Goal: Task Accomplishment & Management: Complete application form

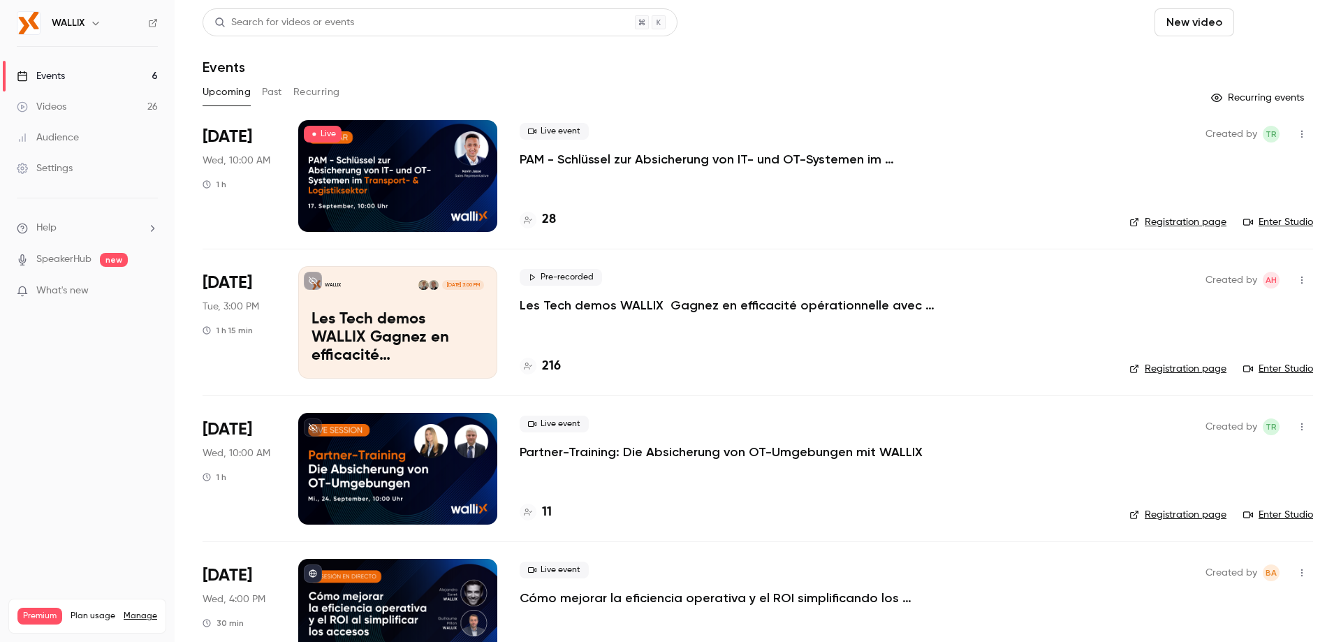
click at [1275, 20] on button "Schedule" at bounding box center [1276, 22] width 73 height 28
click at [1206, 67] on div "One time event" at bounding box center [1238, 61] width 106 height 14
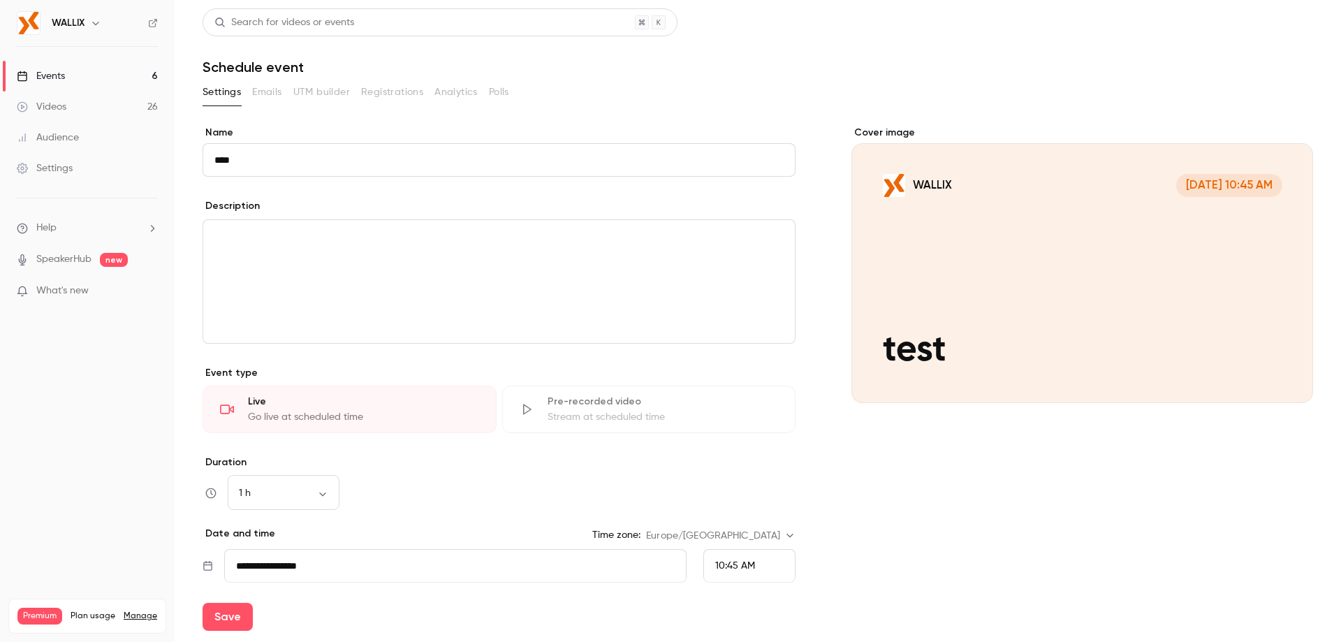
type input "****"
click at [301, 256] on div "editor" at bounding box center [499, 281] width 592 height 123
click at [316, 560] on input "**********" at bounding box center [455, 566] width 463 height 34
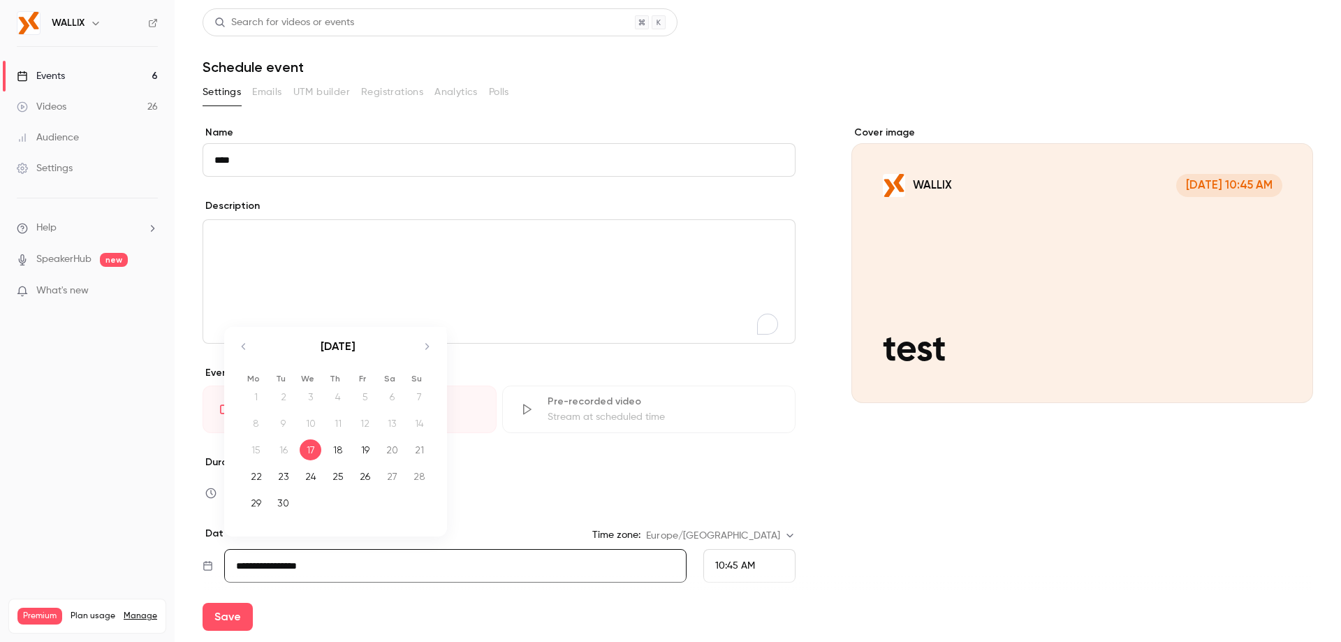
click at [895, 546] on div "Cover image WALLIX Sep 17, 10:45 AM test" at bounding box center [1083, 423] width 462 height 595
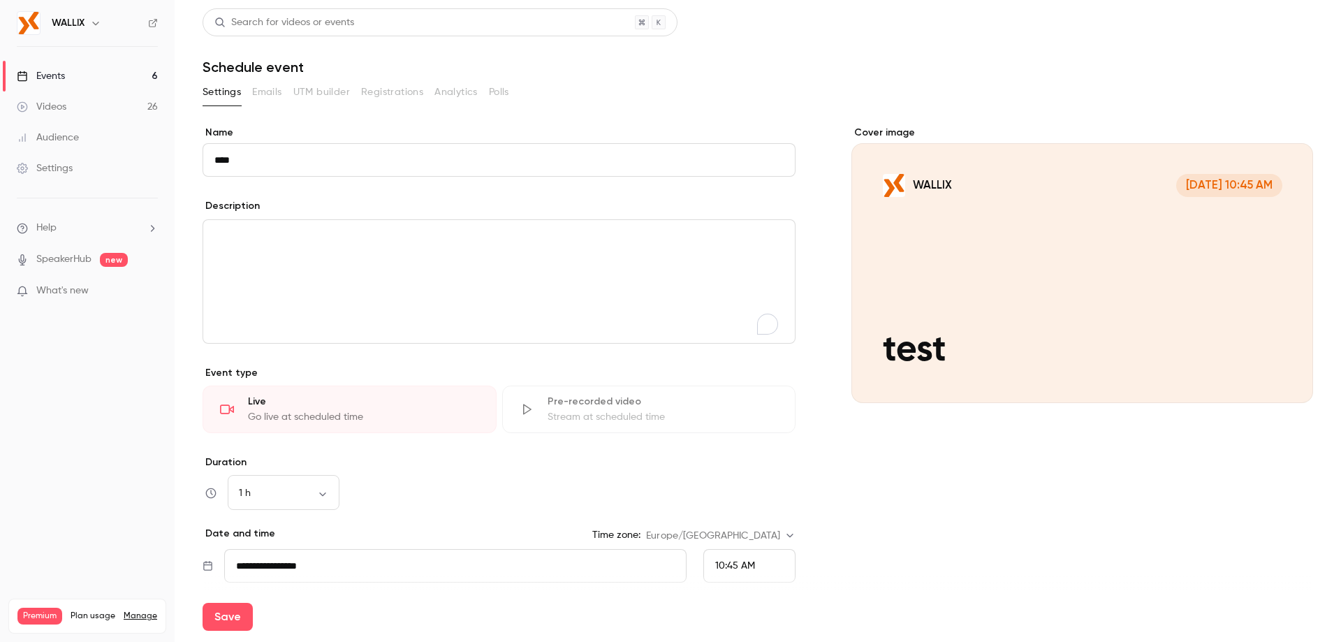
click at [743, 564] on span "10:45 AM" at bounding box center [735, 566] width 40 height 10
click at [739, 380] on li "10:30 AM" at bounding box center [744, 388] width 91 height 37
click at [901, 522] on div "Cover image WALLIX Sep 17, 10:30 AM test" at bounding box center [1083, 423] width 462 height 595
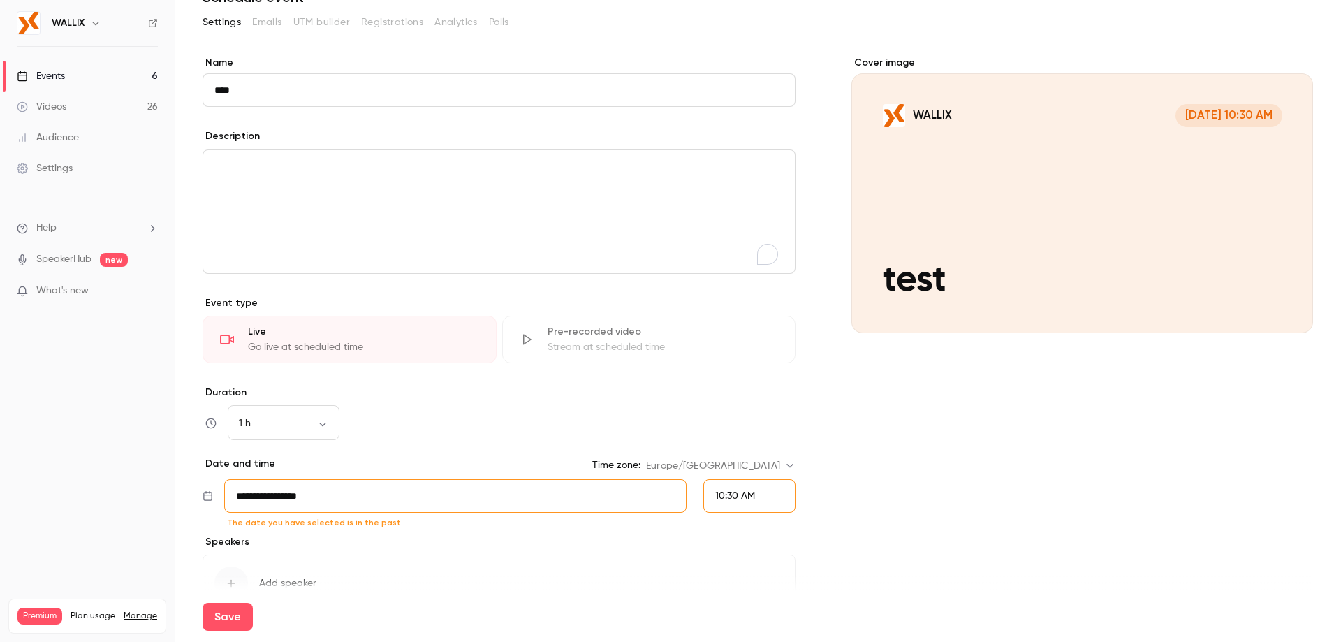
scroll to position [152, 0]
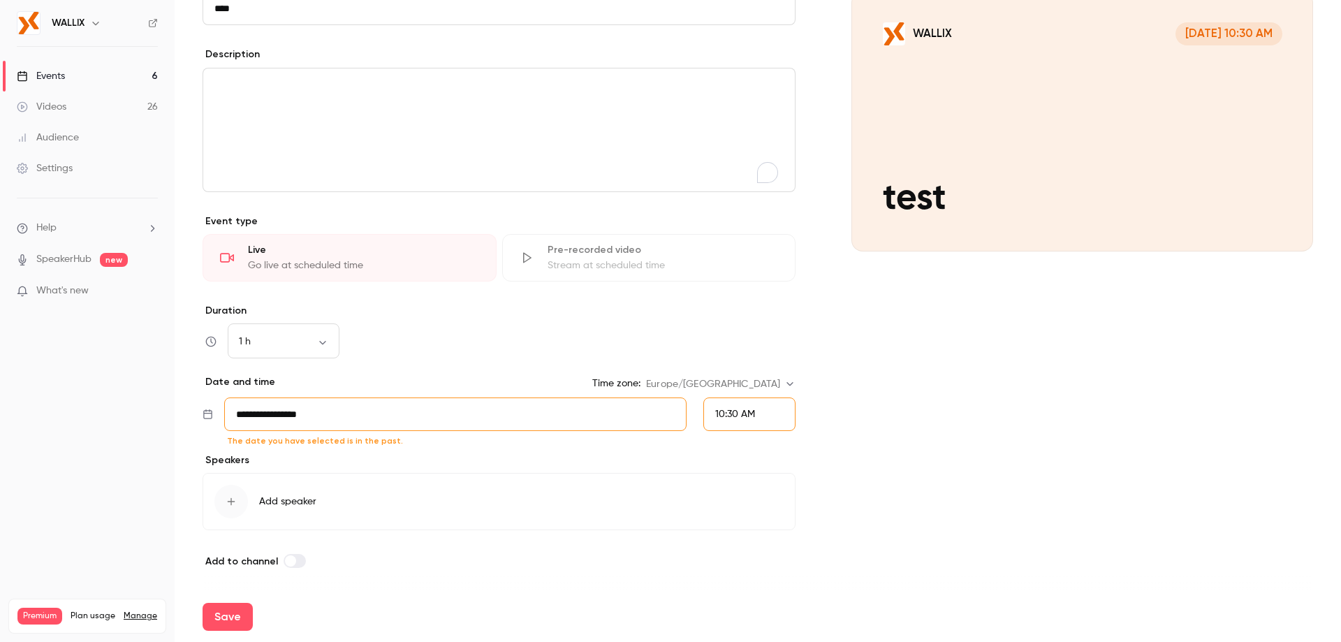
click at [752, 416] on div "10:30 AM" at bounding box center [750, 415] width 92 height 34
click at [743, 302] on li "10:45 AM" at bounding box center [744, 310] width 91 height 37
click at [223, 616] on button "Save" at bounding box center [228, 617] width 50 height 28
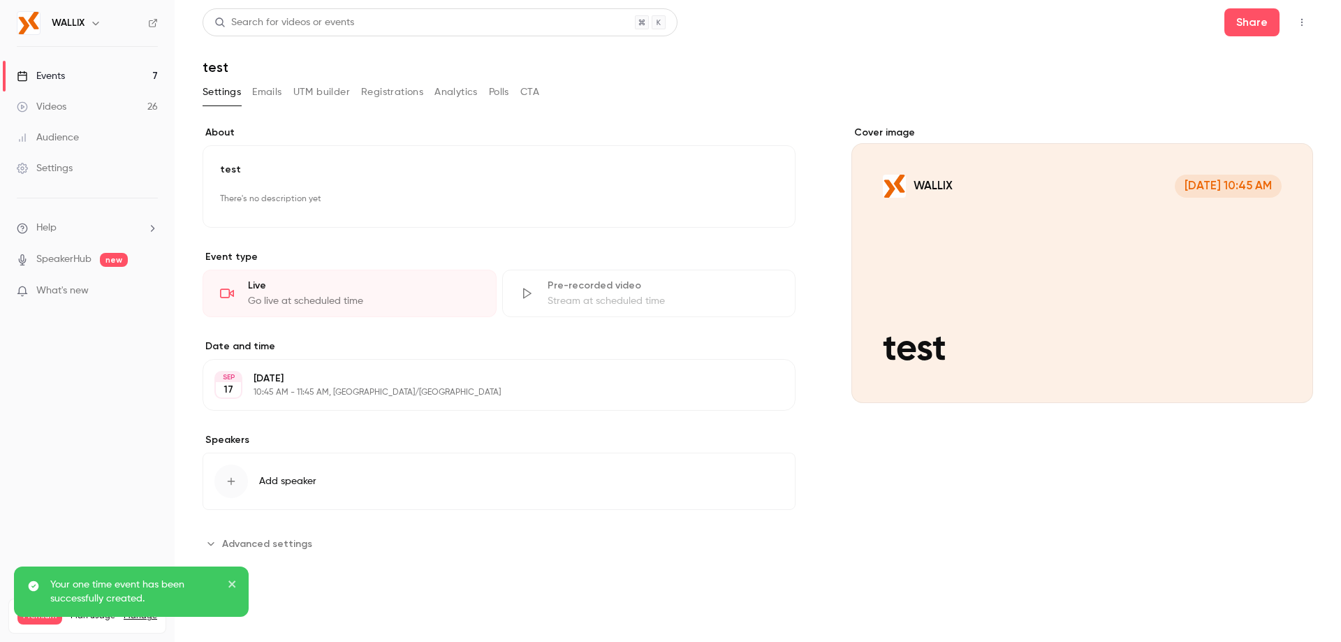
click at [1300, 22] on icon "button" at bounding box center [1302, 22] width 11 height 10
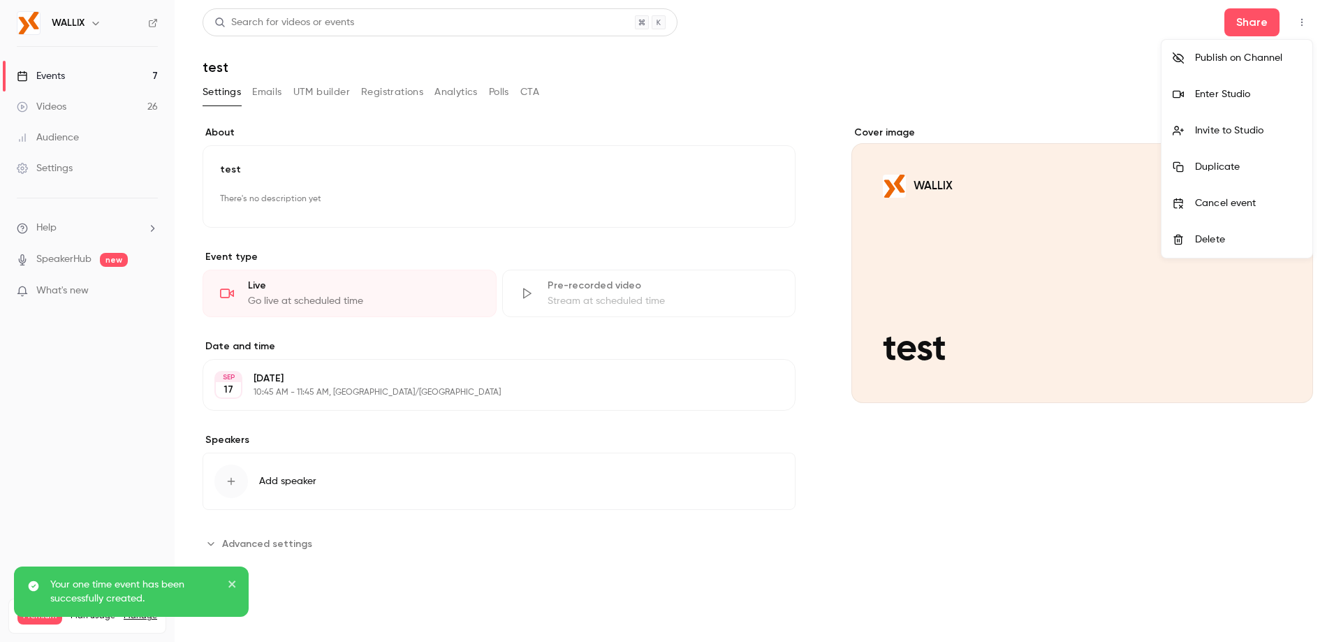
click at [880, 90] on div at bounding box center [670, 321] width 1341 height 642
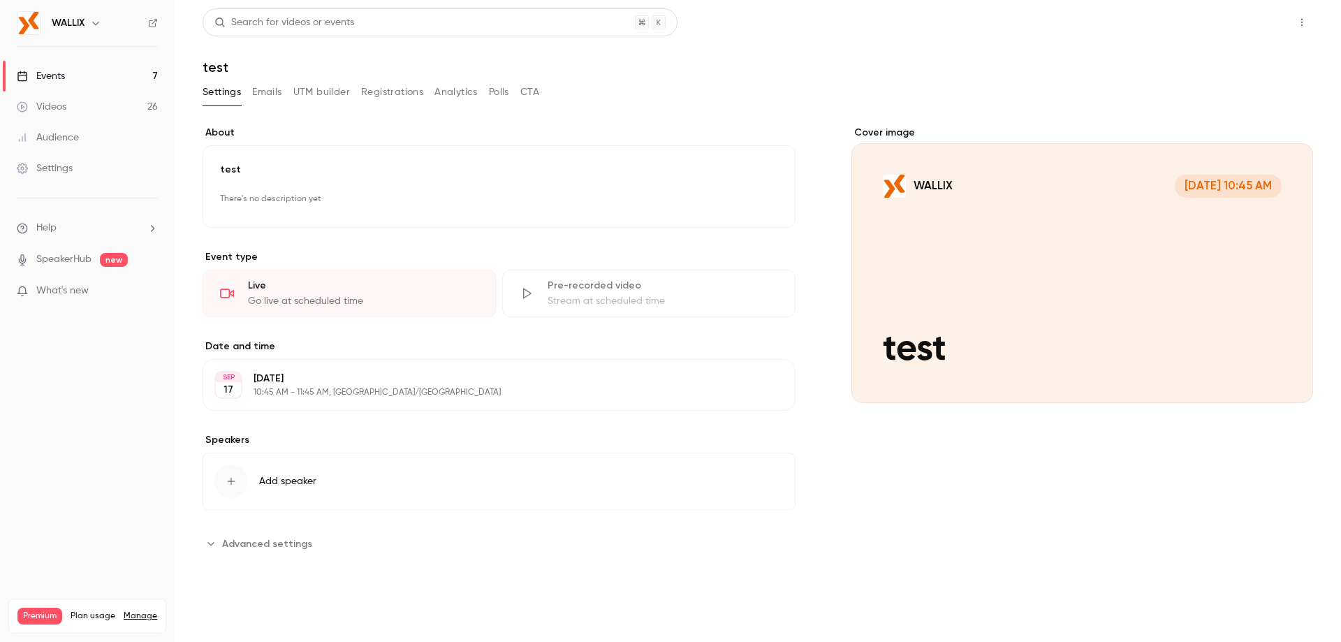
click at [1270, 17] on button "Share" at bounding box center [1252, 22] width 55 height 28
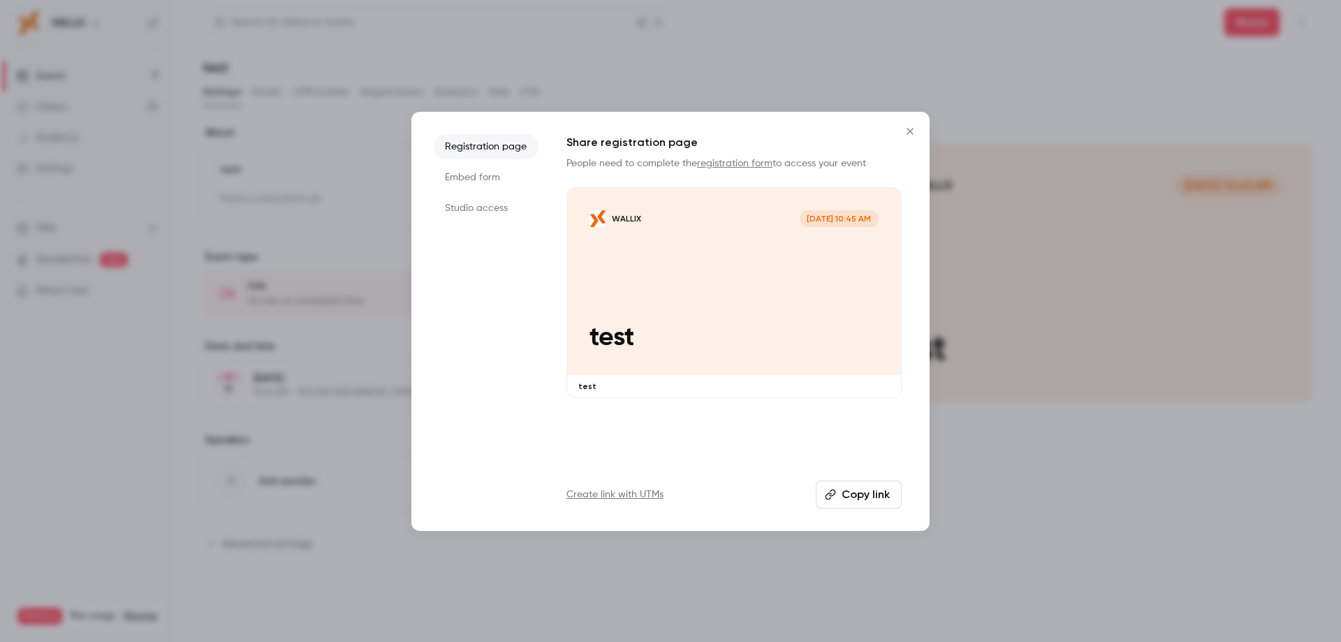
click at [491, 212] on li "Studio access" at bounding box center [486, 208] width 105 height 25
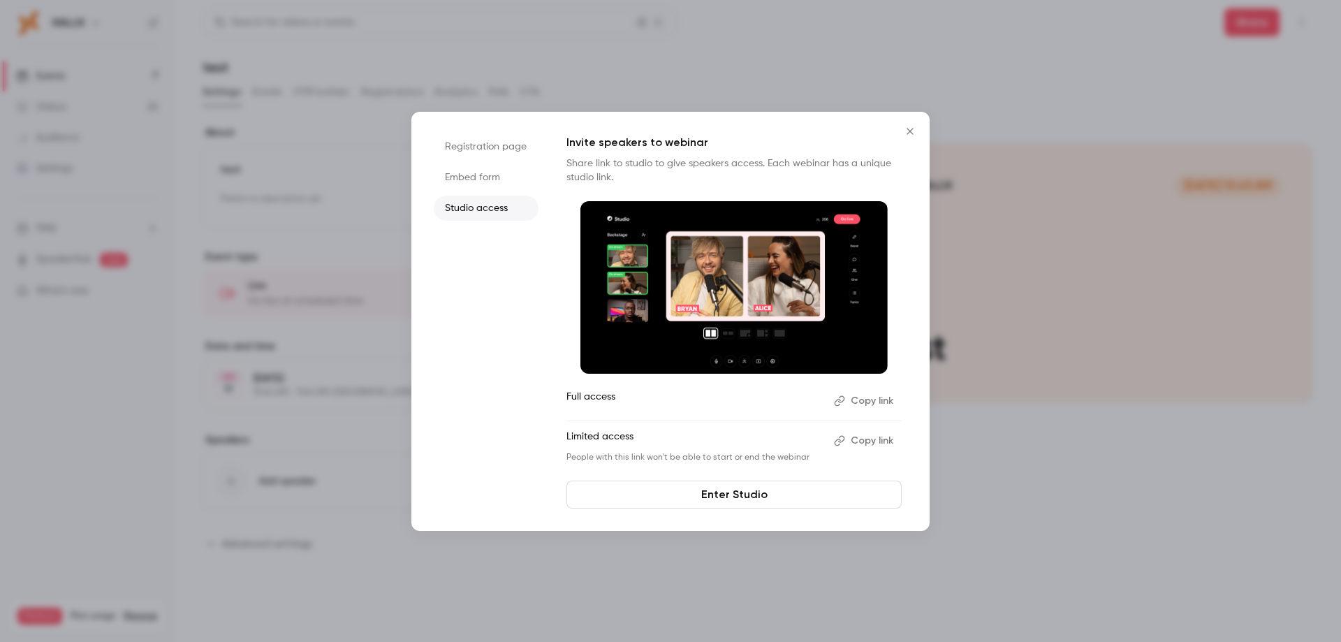
click at [880, 400] on button "Copy link" at bounding box center [865, 401] width 73 height 22
click at [860, 432] on button "Copy link" at bounding box center [865, 441] width 73 height 22
click at [901, 133] on button "Close" at bounding box center [910, 131] width 28 height 28
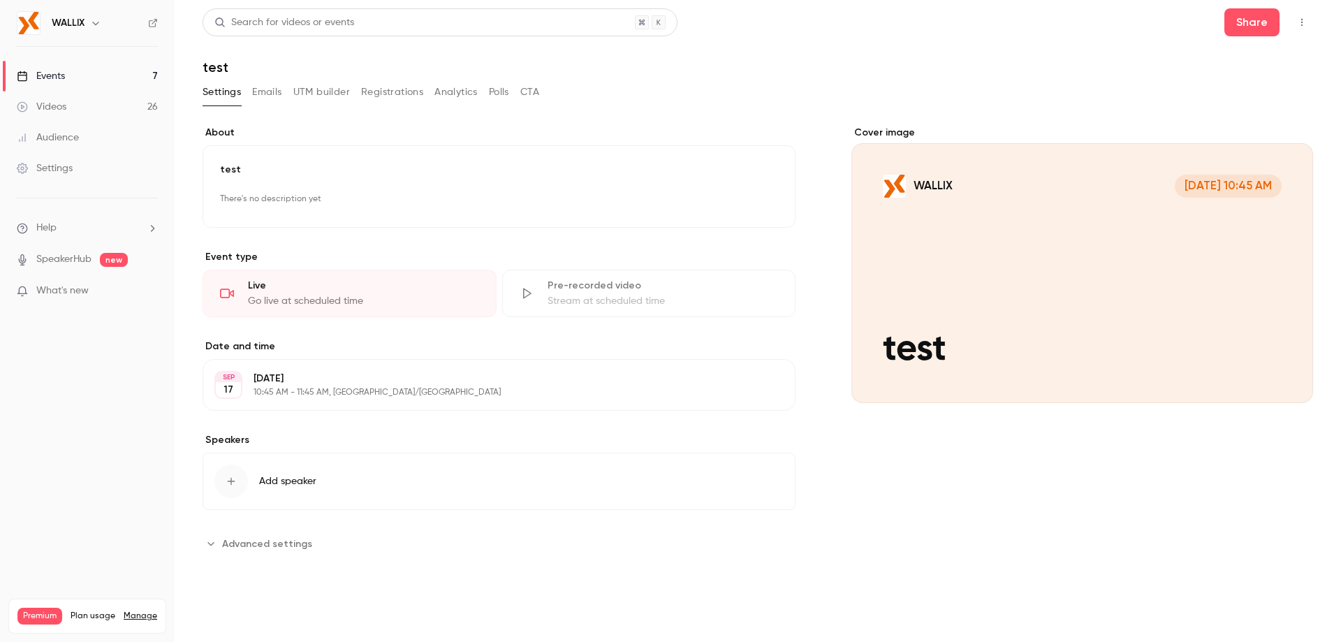
click at [64, 80] on div "Events" at bounding box center [41, 76] width 48 height 14
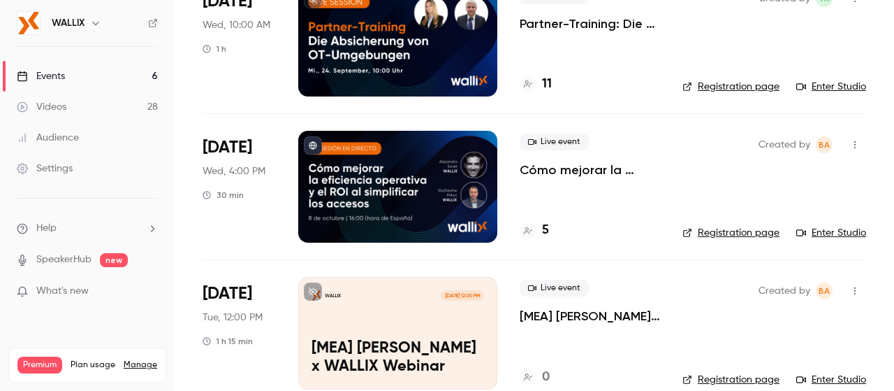
scroll to position [429, 0]
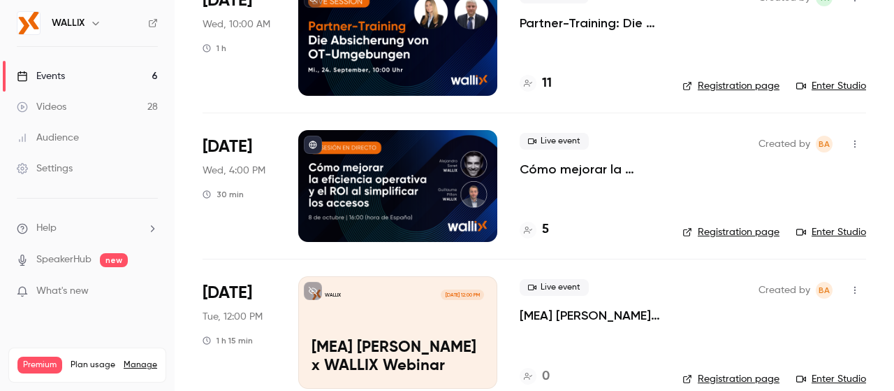
click at [547, 162] on p "Cómo mejorar la eficiencia operativa y el ROI simplificando los accesos" at bounding box center [590, 169] width 140 height 17
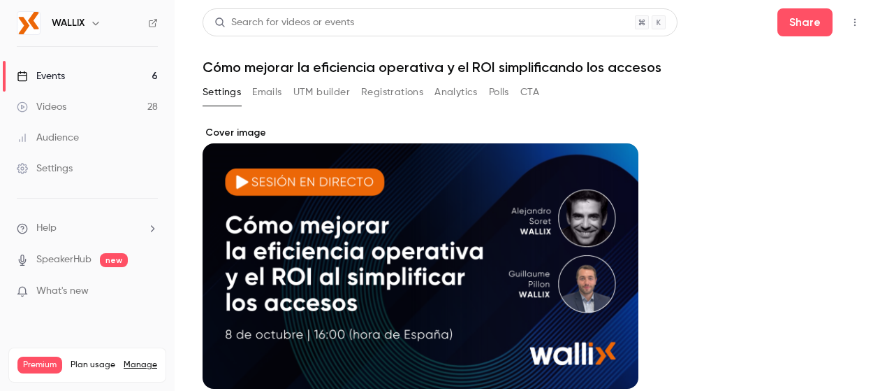
click at [402, 81] on button "Registrations" at bounding box center [392, 92] width 62 height 22
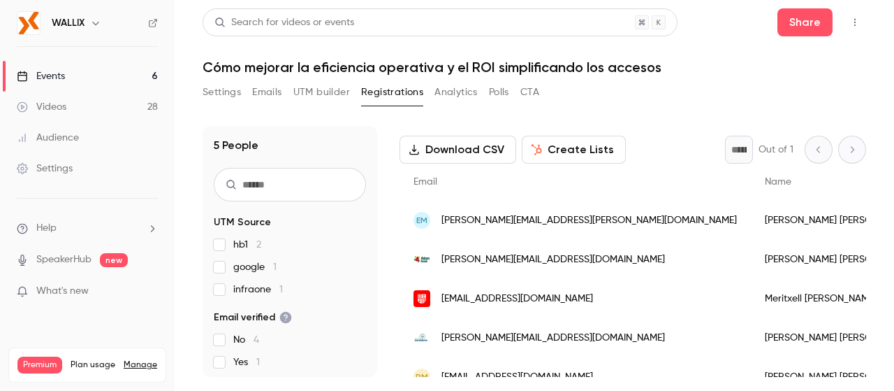
scroll to position [88, 0]
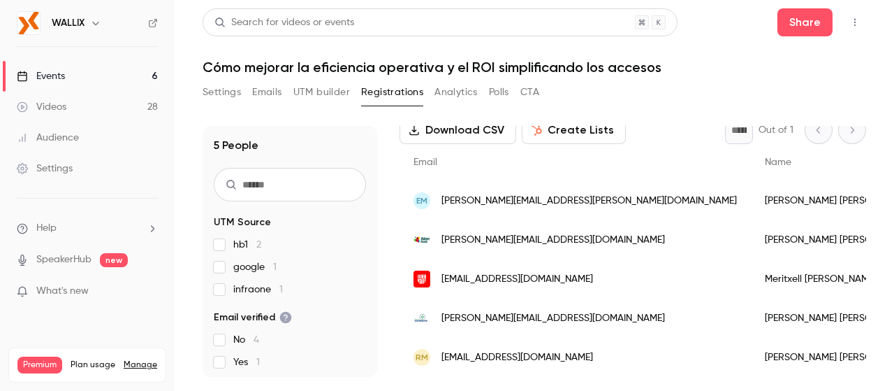
drag, startPoint x: 759, startPoint y: 339, endPoint x: 655, endPoint y: 360, distance: 106.9
click at [751, 360] on div "[PERSON_NAME] crisp" at bounding box center [838, 356] width 175 height 39
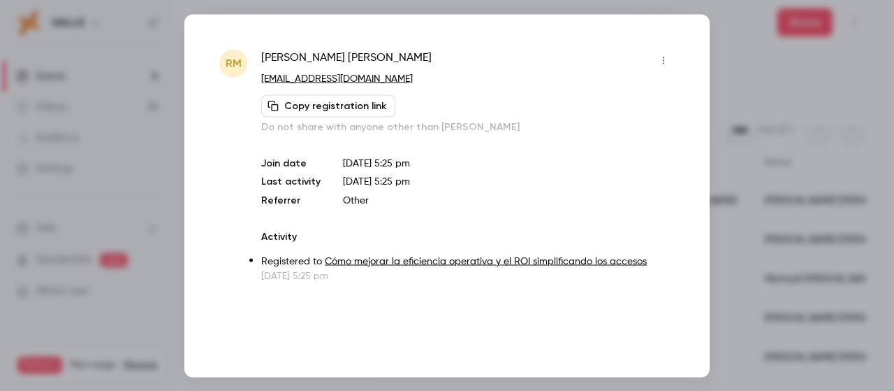
click at [657, 22] on div "RM [PERSON_NAME] crisp [EMAIL_ADDRESS][DOMAIN_NAME] Copy registration link Do n…" at bounding box center [446, 195] width 525 height 363
drag, startPoint x: 423, startPoint y: 83, endPoint x: 260, endPoint y: 81, distance: 162.8
click at [260, 81] on div "RM [PERSON_NAME] crisp [EMAIL_ADDRESS][DOMAIN_NAME] Copy registration link Do n…" at bounding box center [447, 165] width 456 height 233
drag, startPoint x: 391, startPoint y: 51, endPoint x: 257, endPoint y: 62, distance: 133.9
click at [257, 62] on div "RM [PERSON_NAME] crisp [EMAIL_ADDRESS][DOMAIN_NAME] Copy registration link Do n…" at bounding box center [447, 165] width 456 height 233
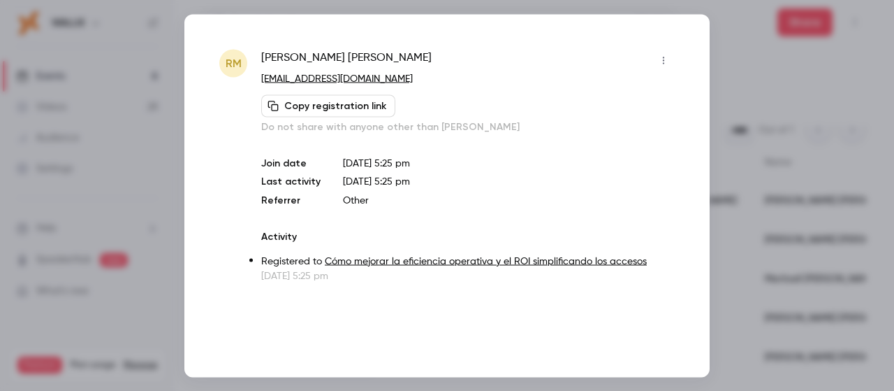
copy span "[PERSON_NAME] crisp"
